Goal: Task Accomplishment & Management: Manage account settings

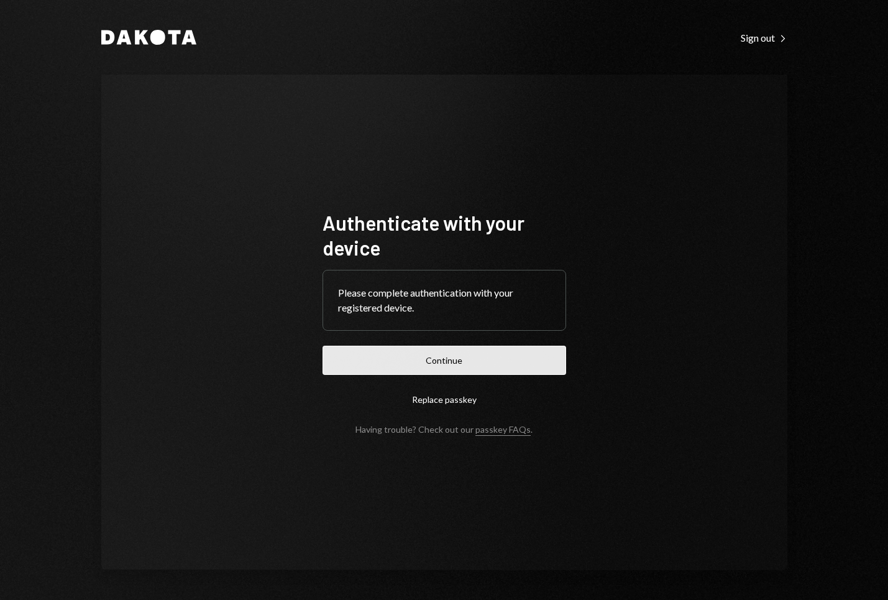
click at [510, 360] on button "Continue" at bounding box center [445, 360] width 244 height 29
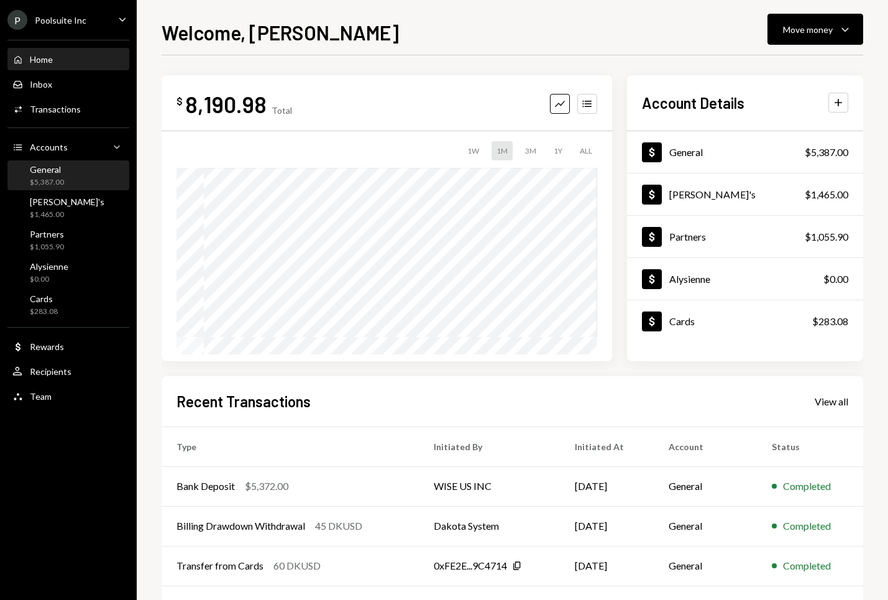
click at [57, 172] on div "General" at bounding box center [47, 169] width 34 height 11
